Goal: Information Seeking & Learning: Learn about a topic

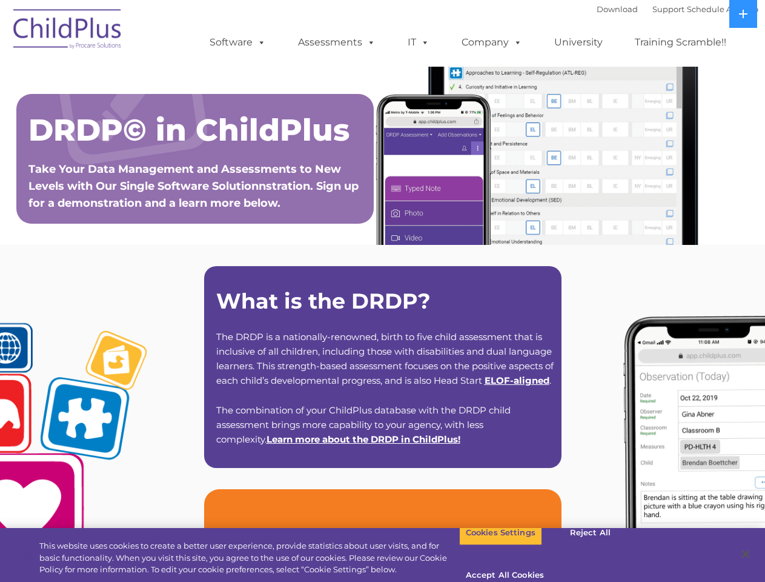
click at [382, 291] on strong "What is the DRDP?" at bounding box center [323, 301] width 214 height 26
click at [259, 42] on span at bounding box center [259, 42] width 13 height 12
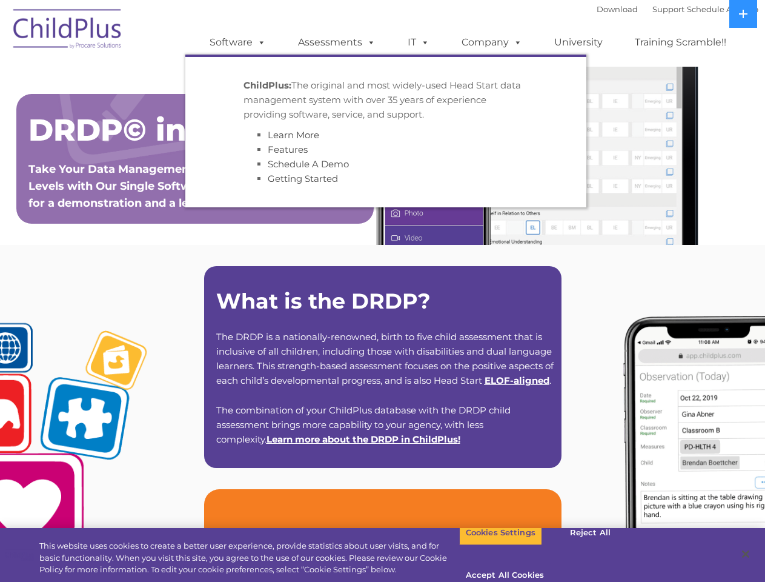
click at [369, 42] on span at bounding box center [368, 42] width 13 height 12
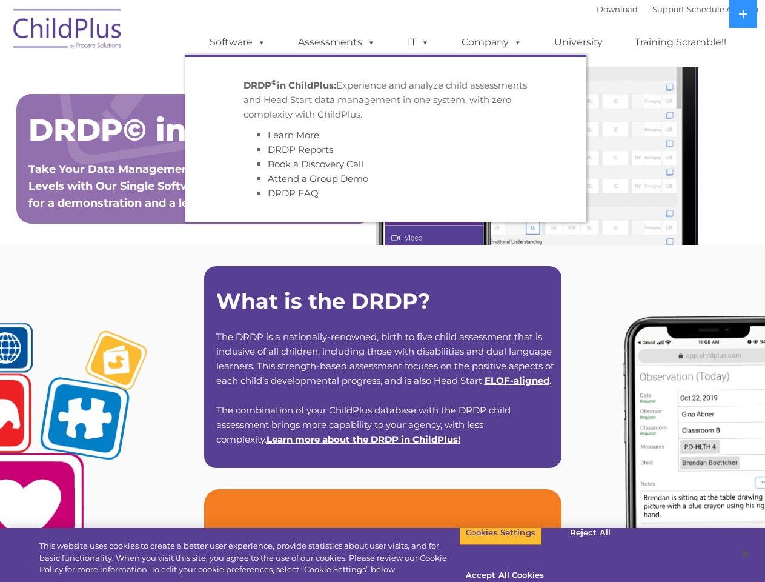
click at [419, 42] on span at bounding box center [422, 42] width 13 height 12
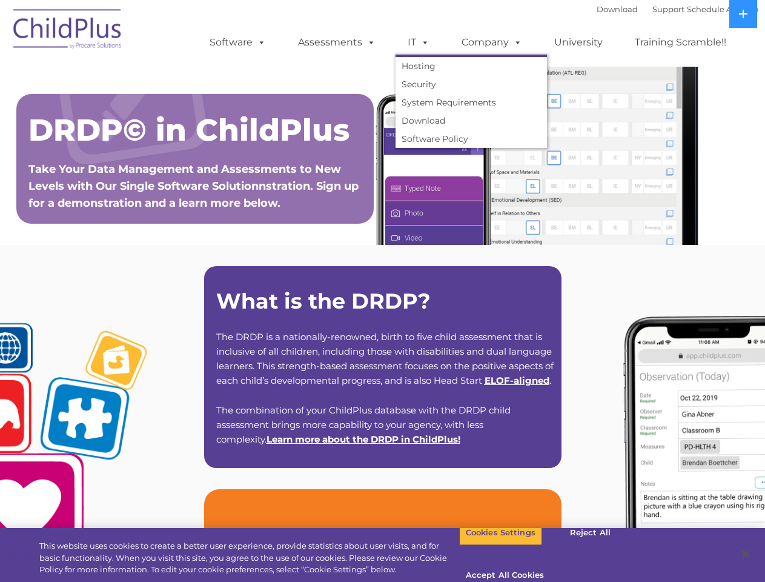
click at [423, 42] on span at bounding box center [422, 42] width 13 height 12
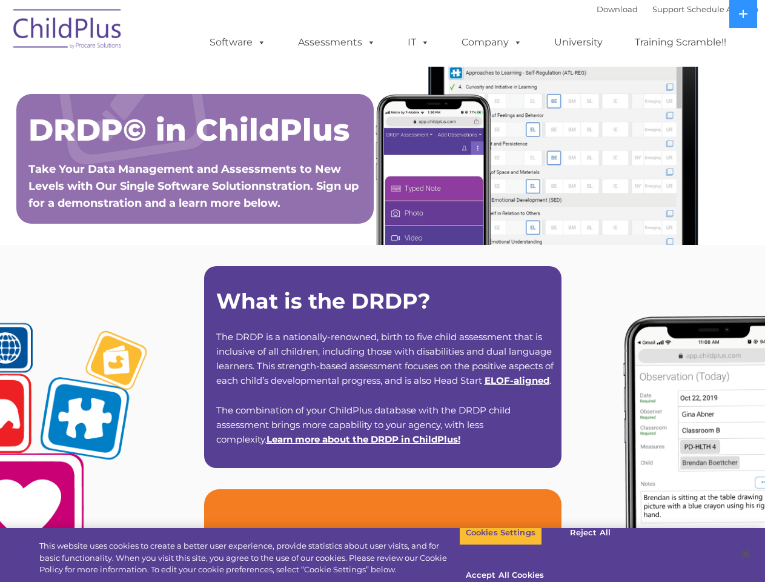
click at [491, 42] on link "Company" at bounding box center [492, 42] width 85 height 24
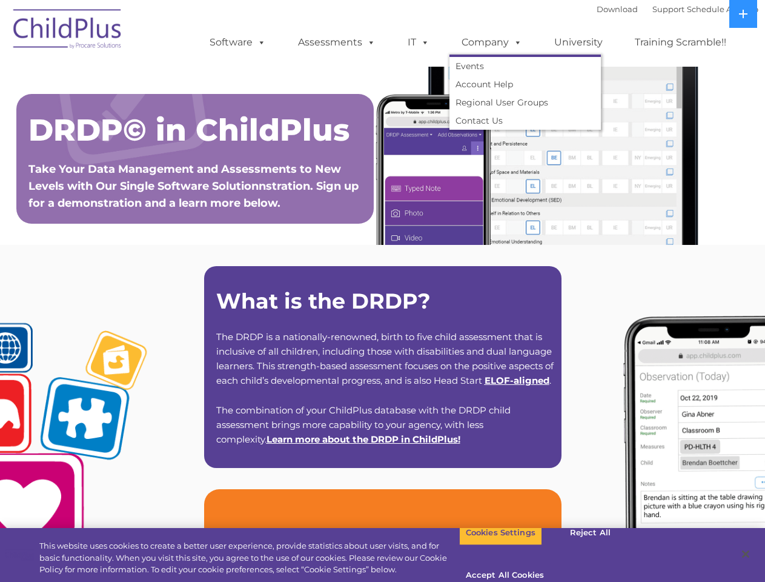
click at [515, 42] on span at bounding box center [515, 42] width 13 height 12
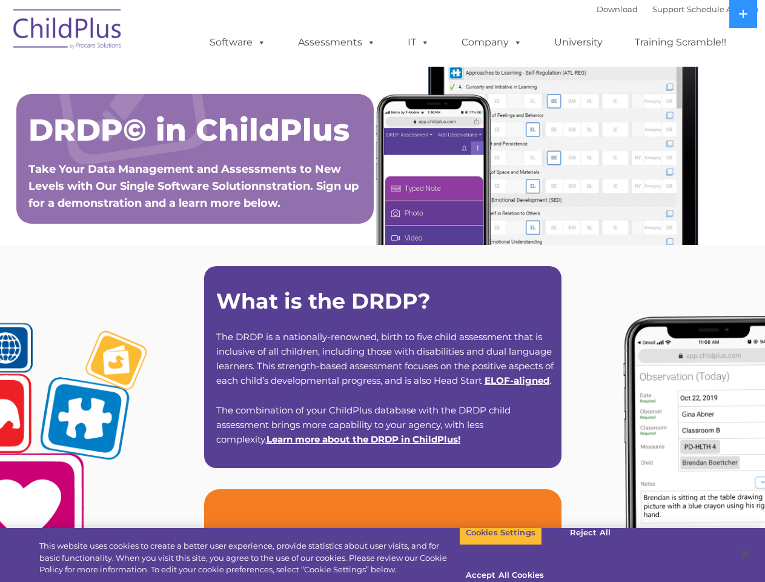
click at [743, 14] on icon at bounding box center [743, 14] width 8 height 8
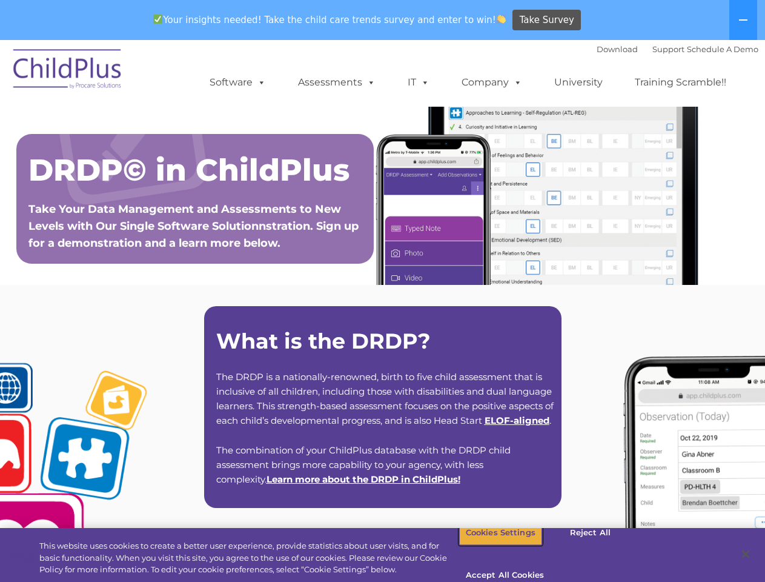
click at [491, 545] on button "Cookies Settings" at bounding box center [500, 532] width 83 height 25
